Goal: Task Accomplishment & Management: Manage account settings

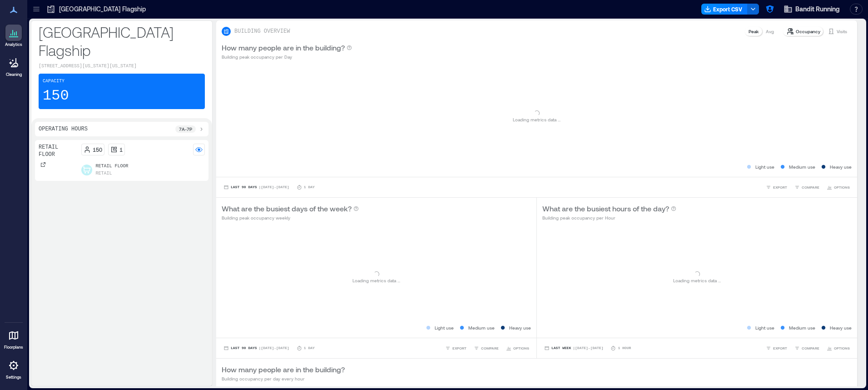
click at [12, 371] on div at bounding box center [13, 365] width 16 height 16
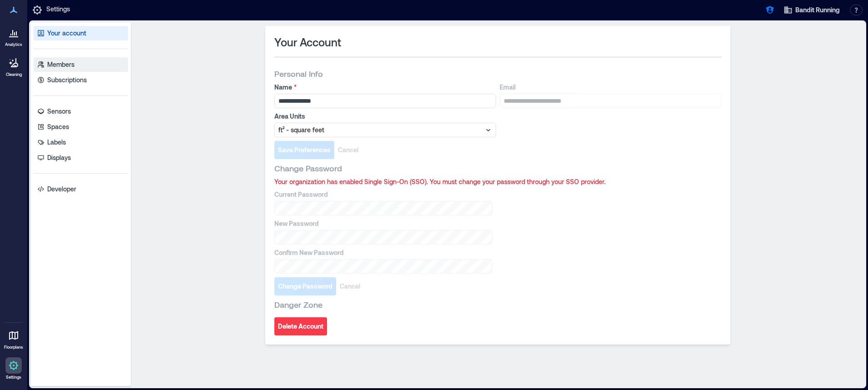
click at [76, 65] on link "Members" at bounding box center [81, 64] width 94 height 15
